Goal: Information Seeking & Learning: Understand process/instructions

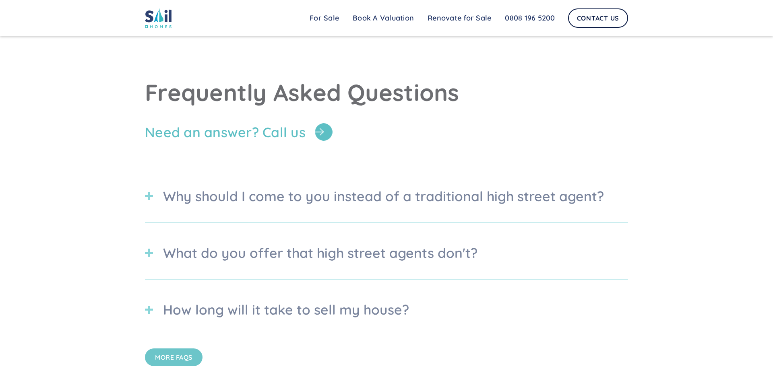
scroll to position [2896, 0]
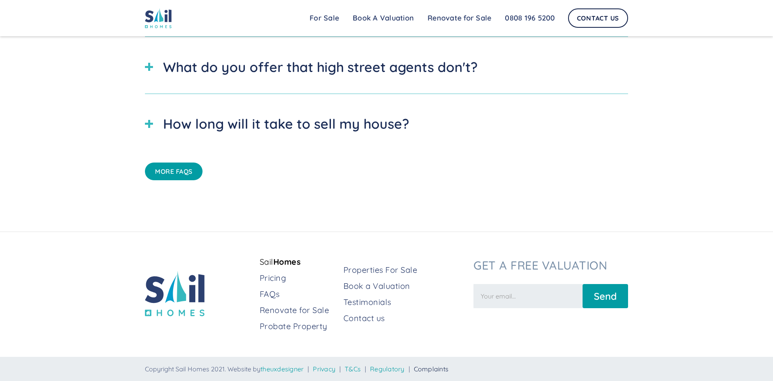
click at [447, 370] on link "Complaints" at bounding box center [431, 369] width 35 height 8
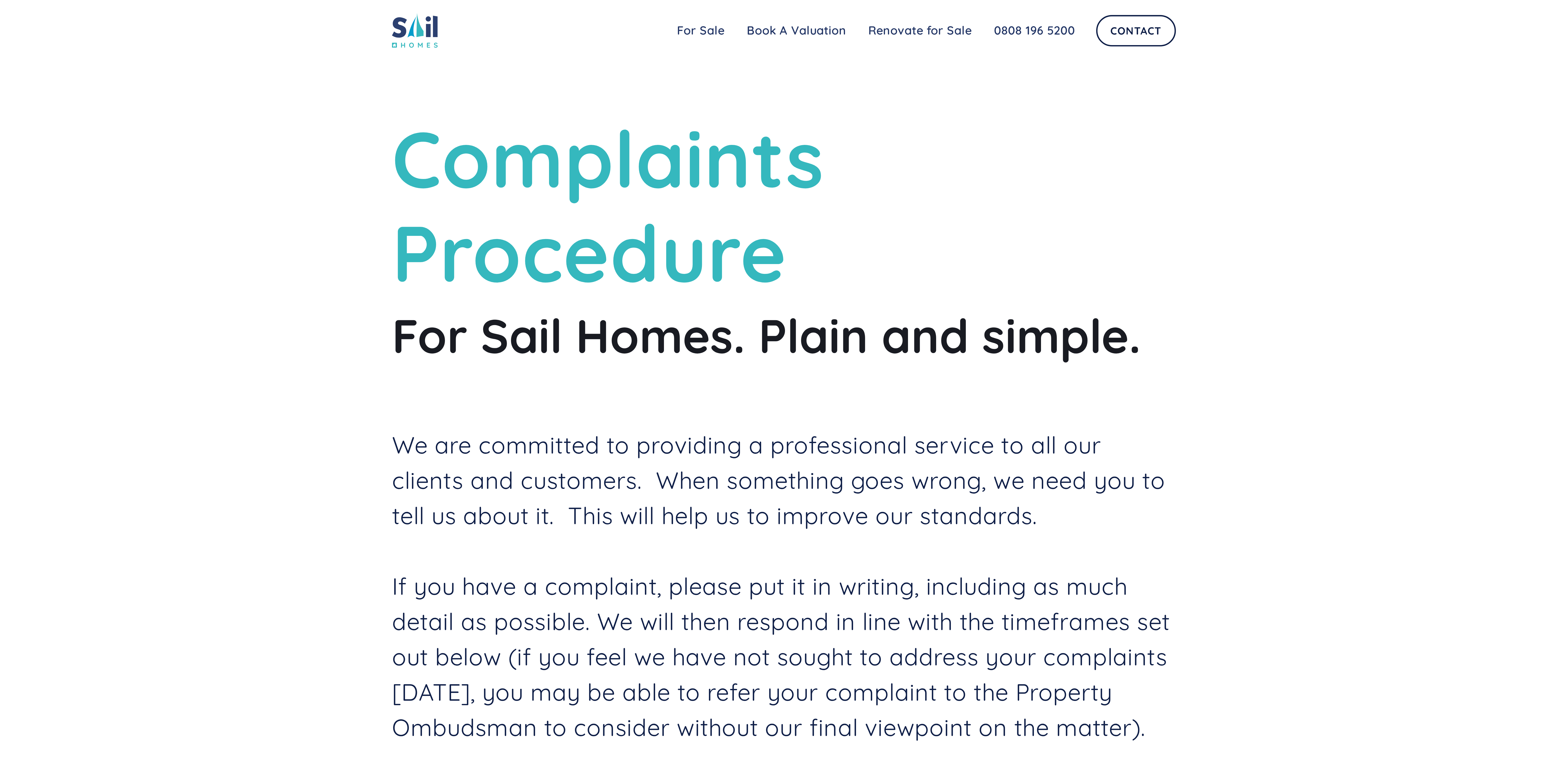
scroll to position [103, 0]
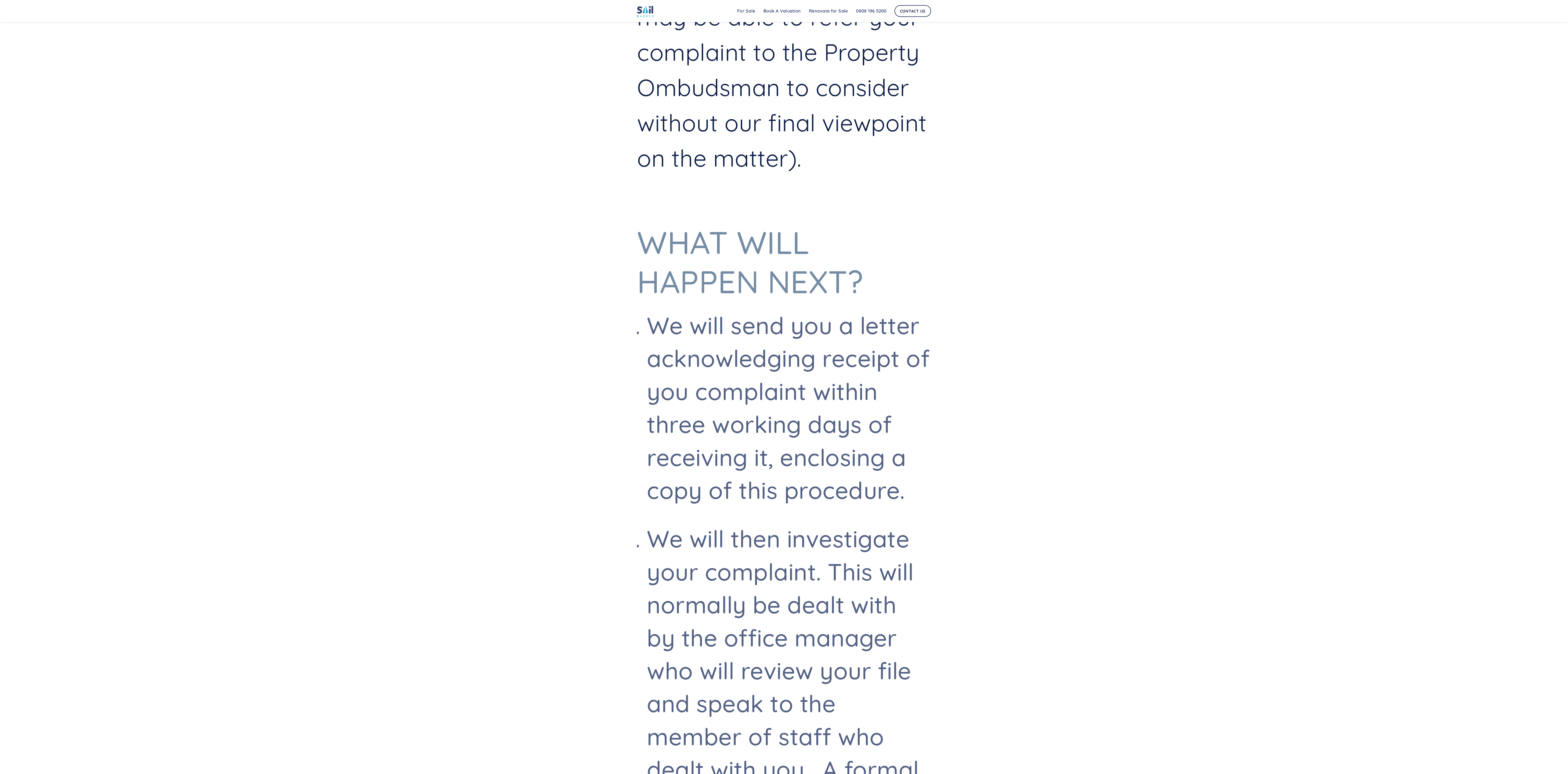
click at [470, 232] on li "We will send you a letter acknowledging receipt of you complaint within three w…" at bounding box center [789, 407] width 284 height 197
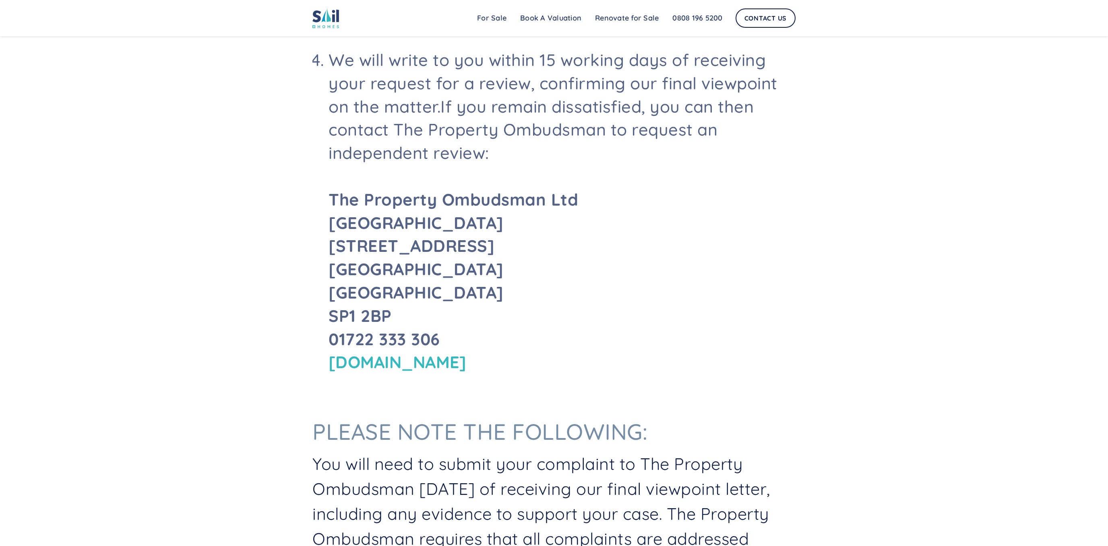
scroll to position [979, 0]
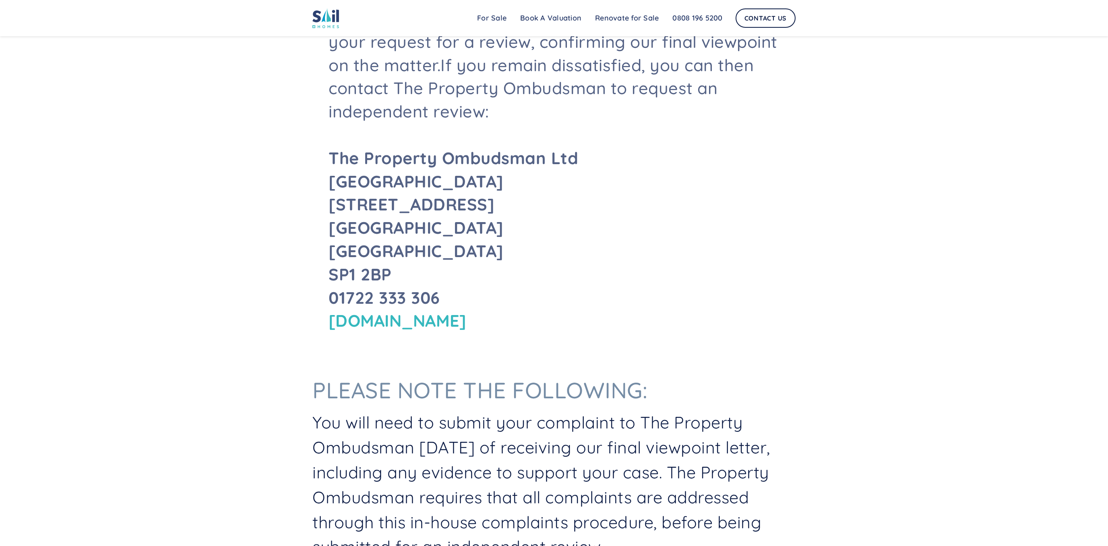
click at [772, 231] on div "Complaints Procedure For Sail Homes. Plain and simple. We are committed to prov…" at bounding box center [554, 41] width 1108 height 2041
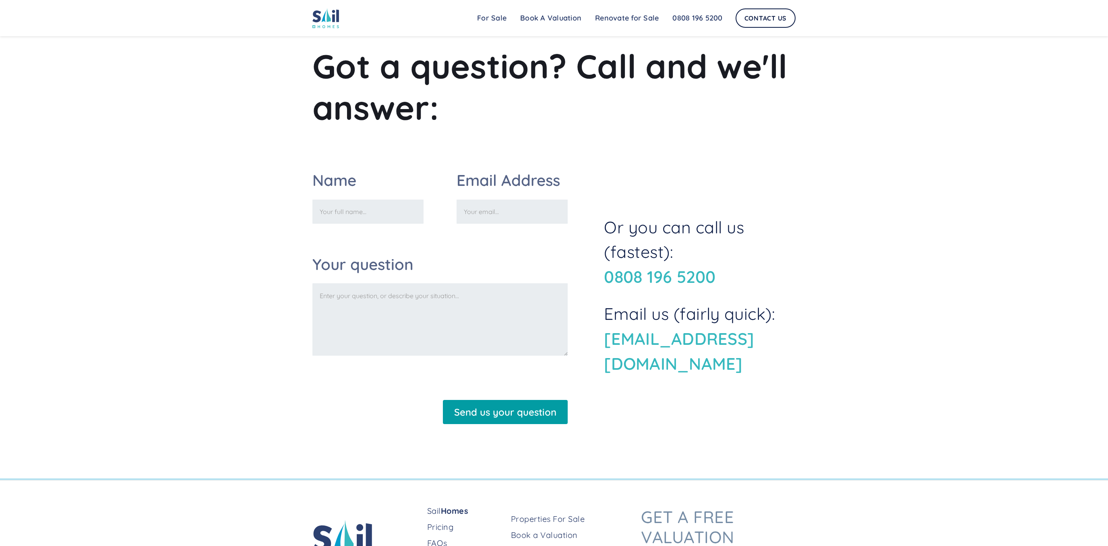
scroll to position [1643, 0]
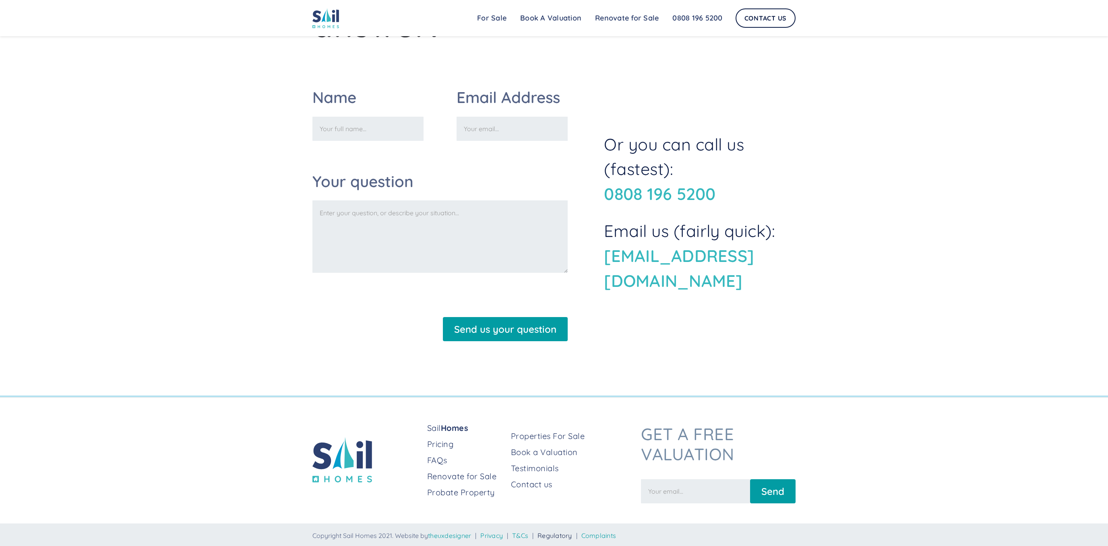
click at [572, 381] on link "Regulatory" at bounding box center [554, 536] width 35 height 8
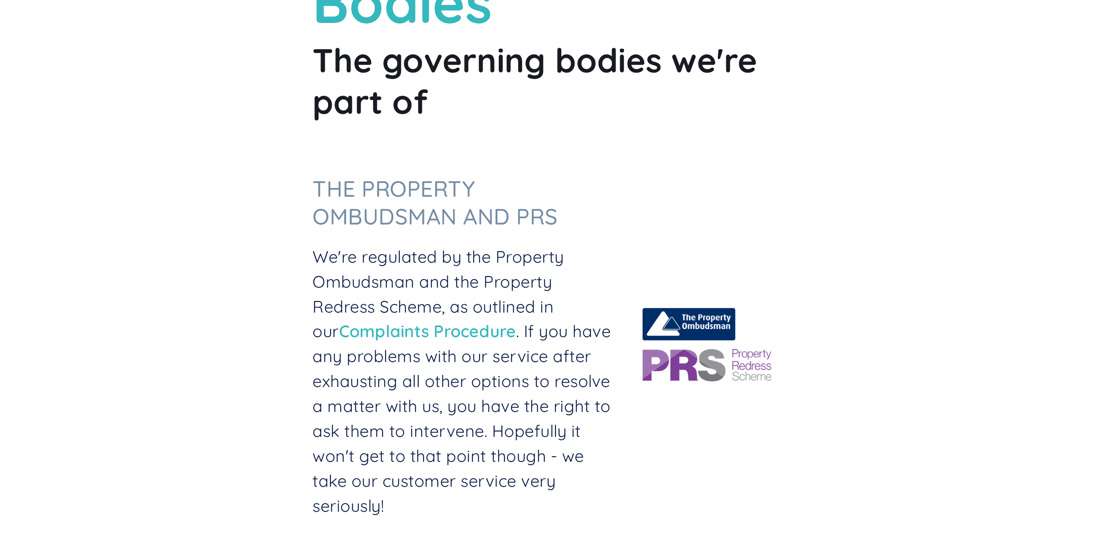
scroll to position [208, 0]
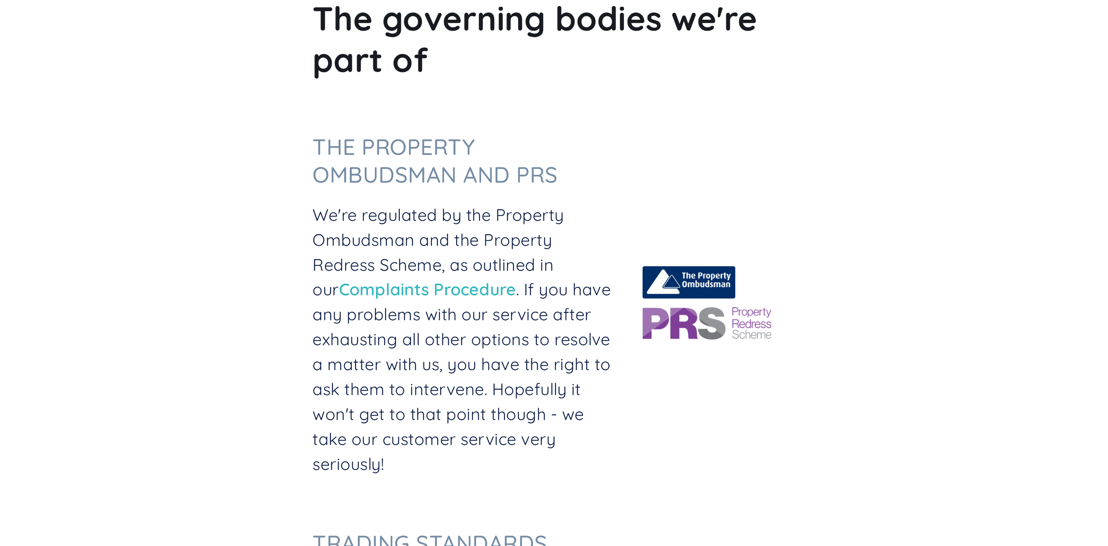
click at [741, 184] on div "The Property Ombudsman and PRS We're regulated by the Property Ombudsman and th…" at bounding box center [553, 306] width 483 height 363
click at [413, 292] on link "Complaints Procedure" at bounding box center [427, 289] width 177 height 21
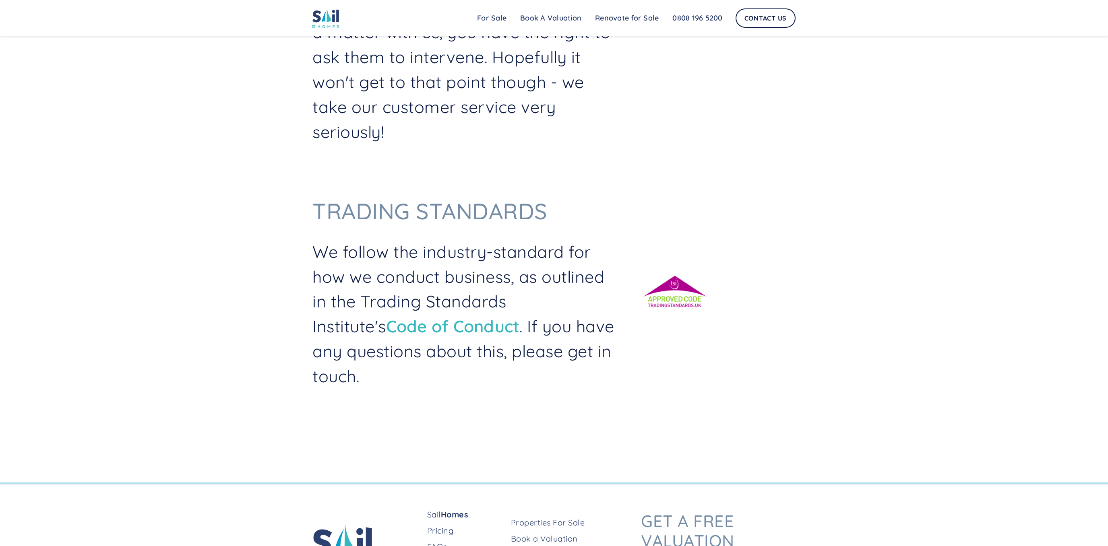
scroll to position [415, 0]
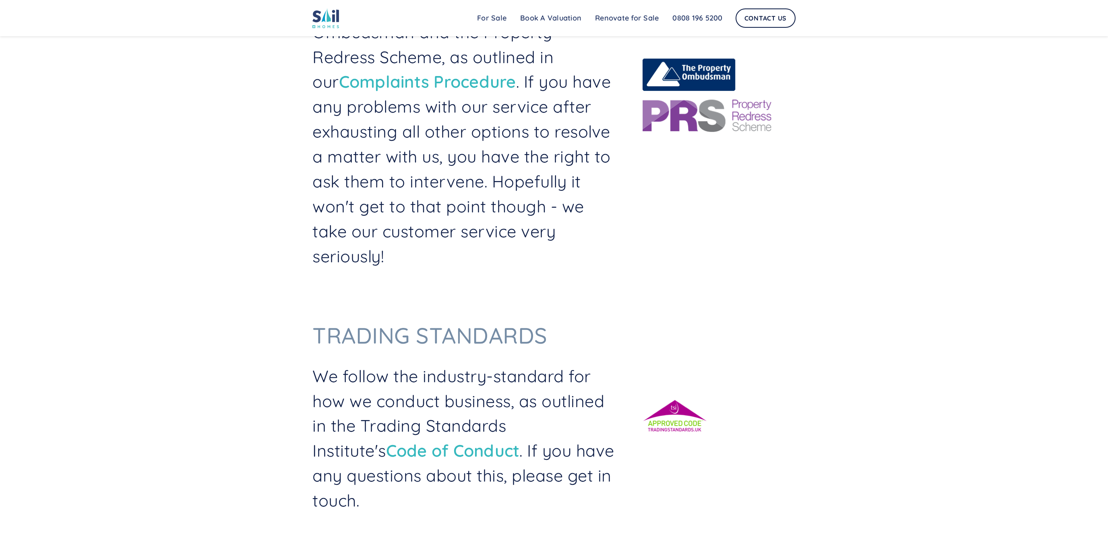
click at [1024, 316] on div "Regulatory Bodies The governing bodies we're part of The Property Ombudsman and…" at bounding box center [554, 97] width 1108 height 1024
click at [1096, 322] on div "Regulatory Bodies The governing bodies we're part of The Property Ombudsman and…" at bounding box center [554, 97] width 1108 height 1024
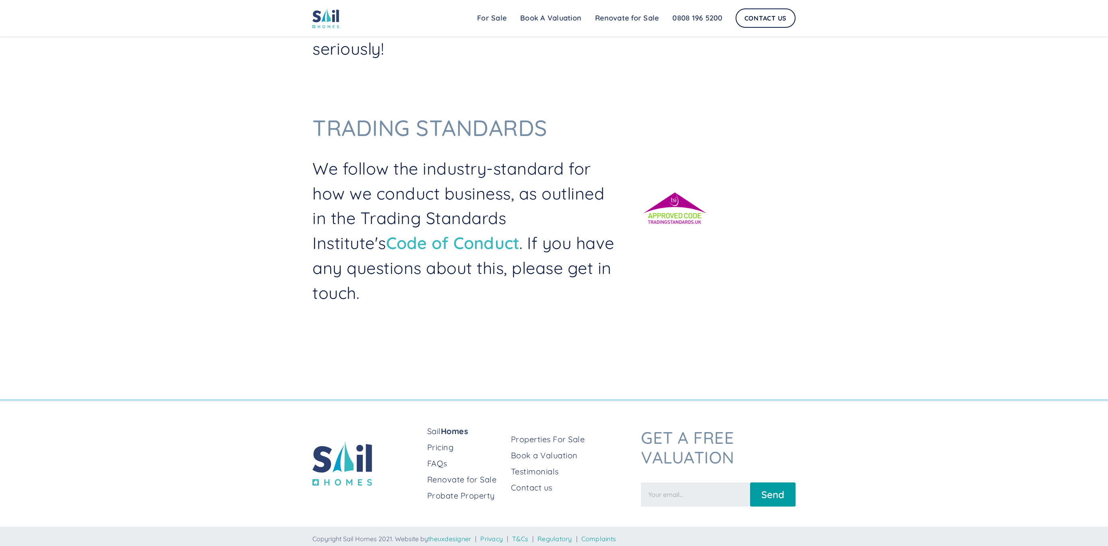
scroll to position [627, 0]
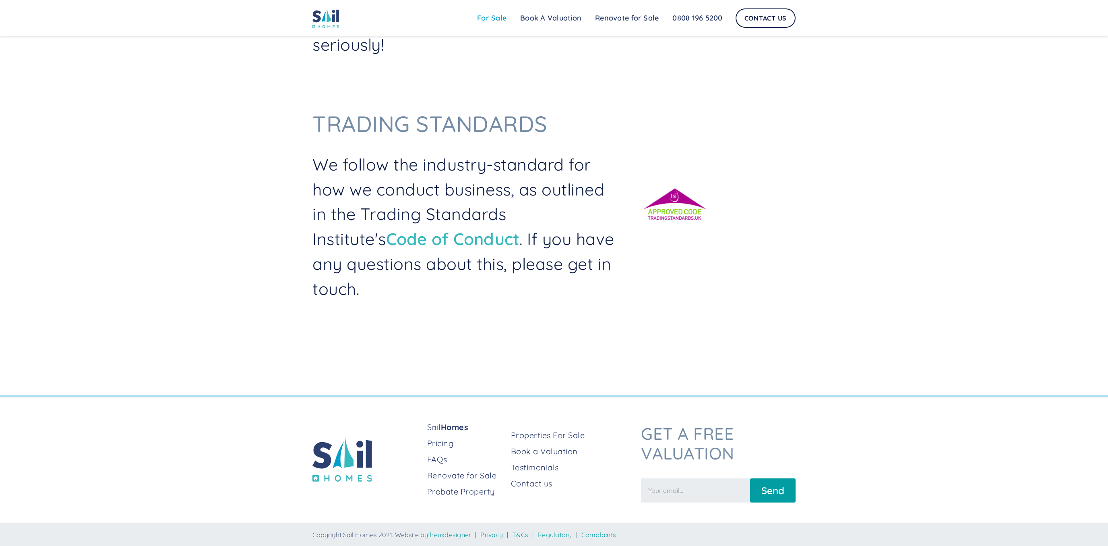
click at [485, 20] on link "For Sale" at bounding box center [491, 18] width 43 height 16
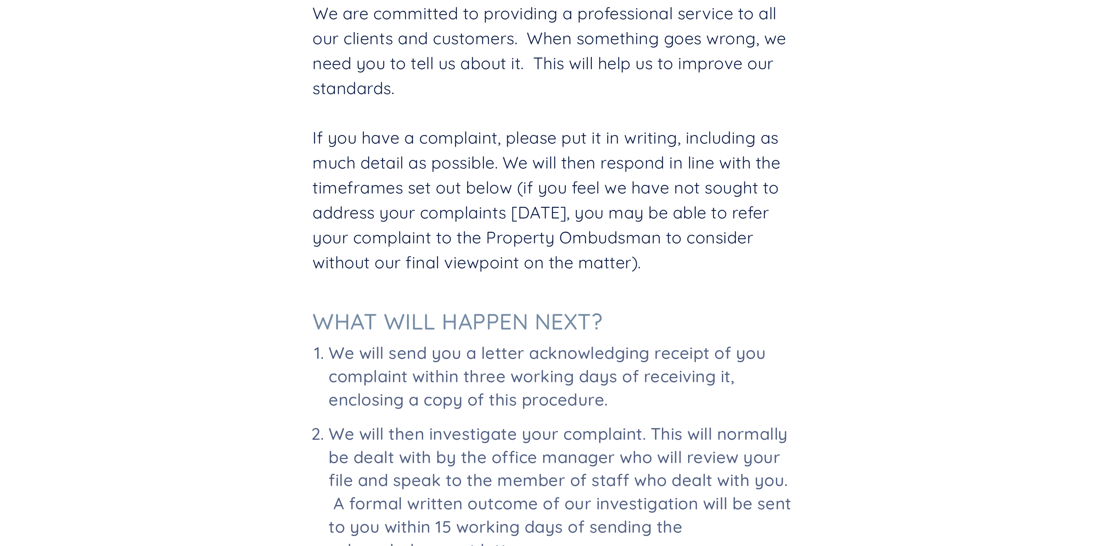
scroll to position [665, 0]
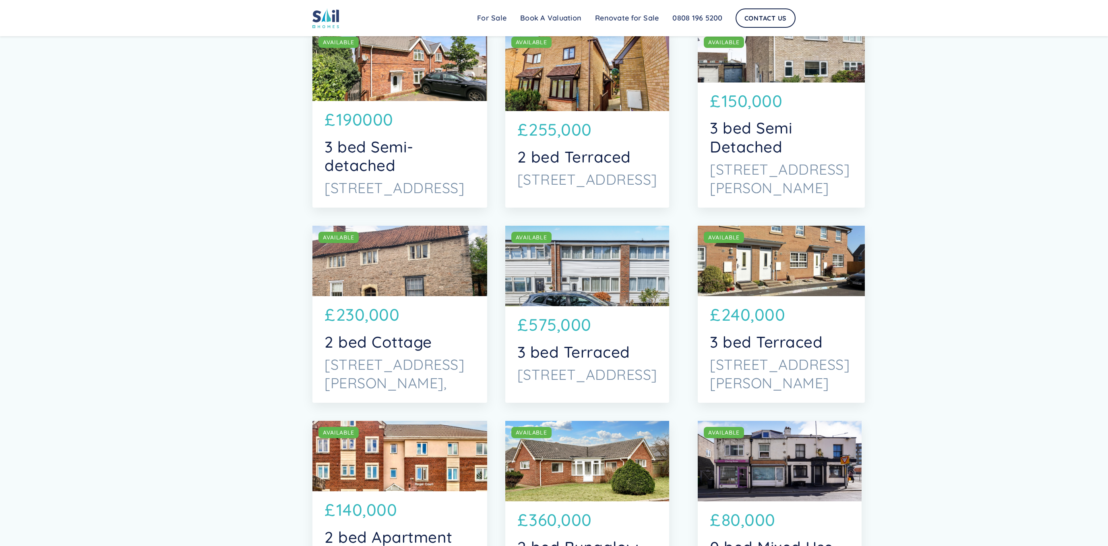
scroll to position [665, 0]
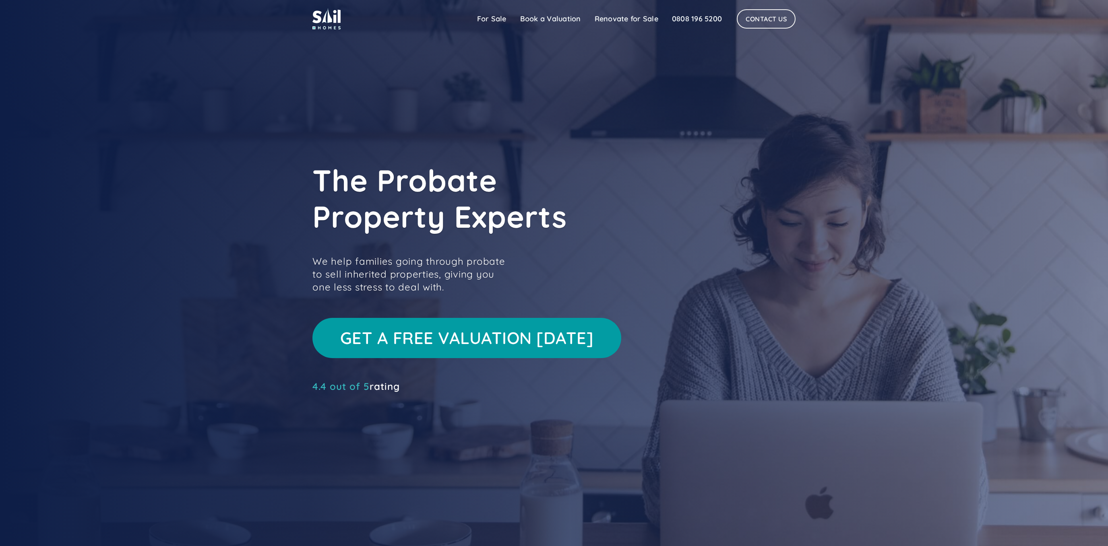
click at [944, 29] on div "Sail Home For Sale Book a Valuation Pricing FAQs Renovate for Sale Testimonials…" at bounding box center [554, 18] width 1108 height 37
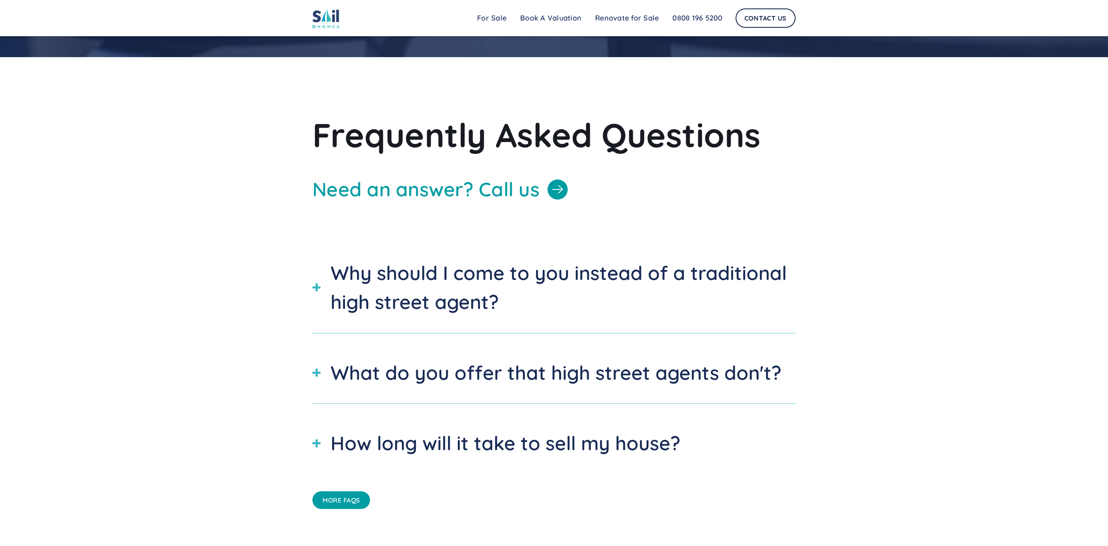
scroll to position [4417, 0]
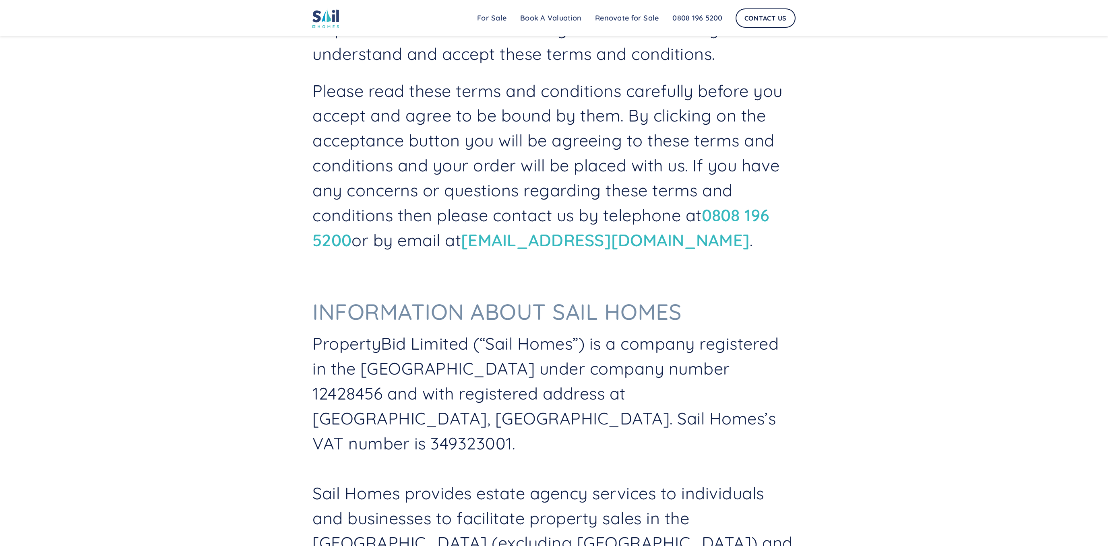
scroll to position [747, 0]
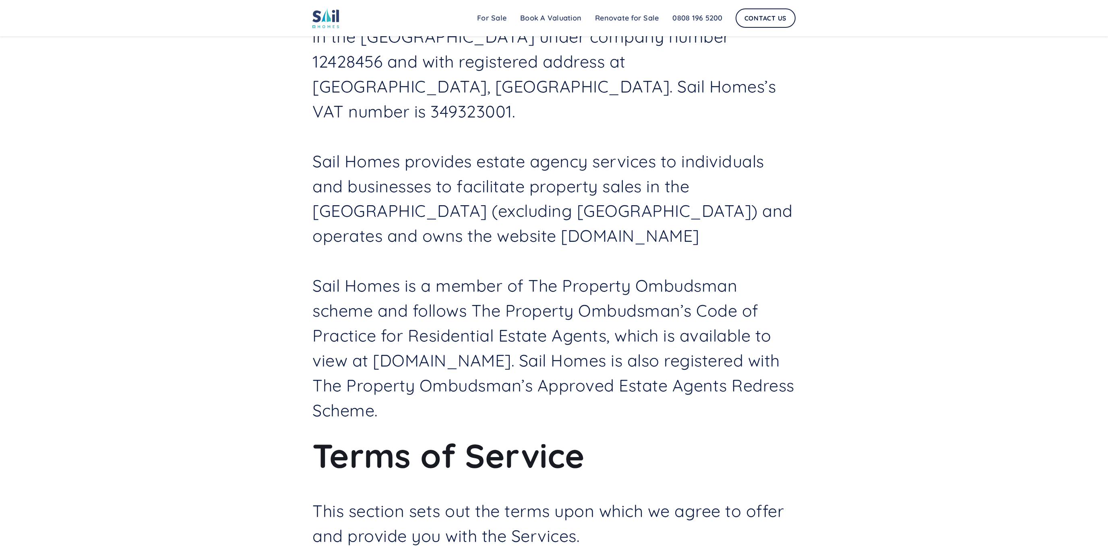
scroll to position [1080, 0]
